Goal: Task Accomplishment & Management: Use online tool/utility

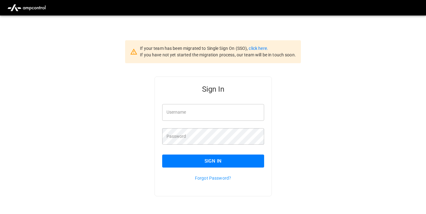
click at [243, 114] on input "Username" at bounding box center [213, 112] width 102 height 16
type input "**********"
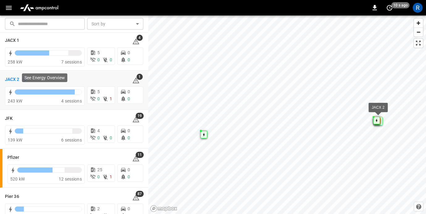
scroll to position [140, 0]
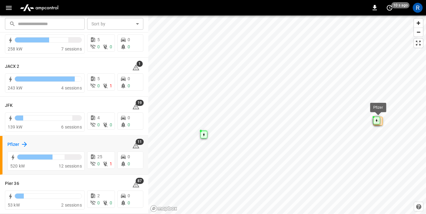
click at [24, 144] on icon at bounding box center [24, 144] width 5 height 5
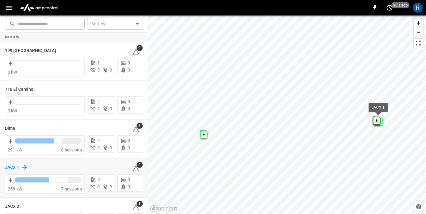
click at [26, 166] on icon at bounding box center [24, 166] width 7 height 7
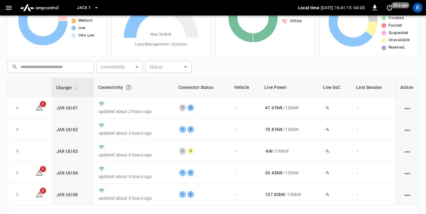
scroll to position [47, 0]
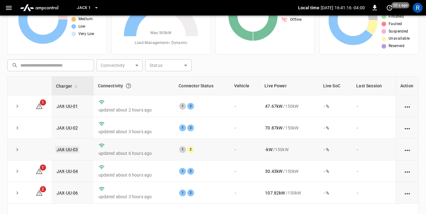
click at [70, 149] on link "JAX-UU-03" at bounding box center [67, 149] width 24 height 7
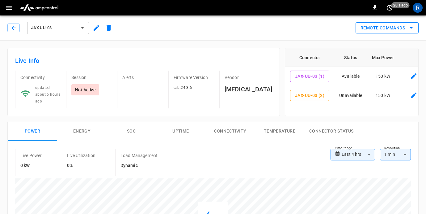
click at [387, 27] on button "Remote Commands" at bounding box center [387, 27] width 63 height 11
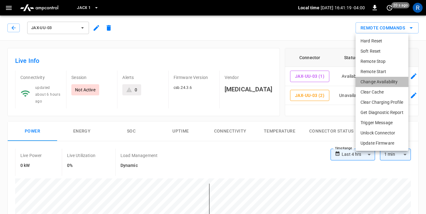
click at [372, 82] on li "Change Availability" at bounding box center [382, 82] width 53 height 10
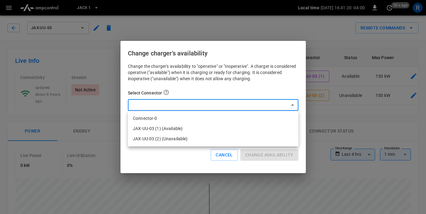
click at [197, 119] on li "Connector-0" at bounding box center [213, 118] width 171 height 10
type input "*"
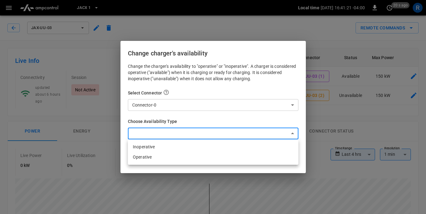
click at [179, 156] on li "Operative" at bounding box center [213, 157] width 171 height 10
type input "*********"
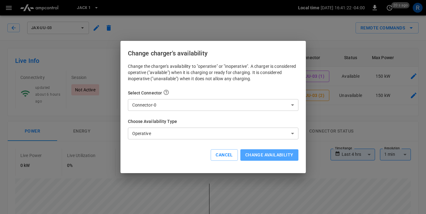
click at [260, 156] on button "Change availability" at bounding box center [270, 154] width 58 height 11
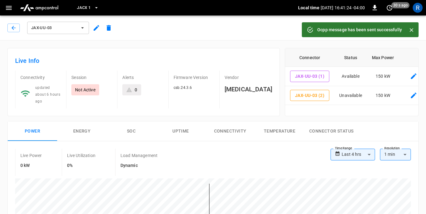
click at [412, 29] on icon "Close" at bounding box center [412, 30] width 6 height 6
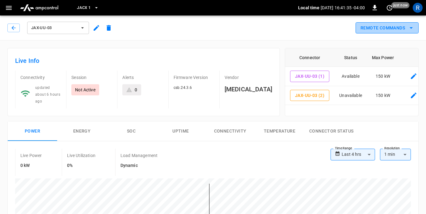
click at [408, 30] on button "Remote Commands" at bounding box center [387, 27] width 63 height 11
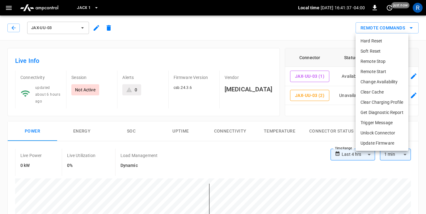
click at [382, 39] on li "Hard Reset" at bounding box center [382, 41] width 53 height 10
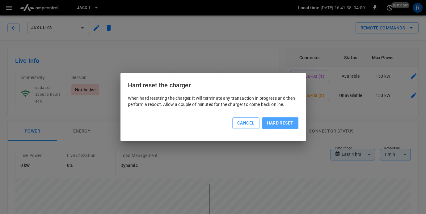
click at [281, 121] on button "Hard reset" at bounding box center [280, 122] width 36 height 11
